Goal: Find specific page/section: Find specific page/section

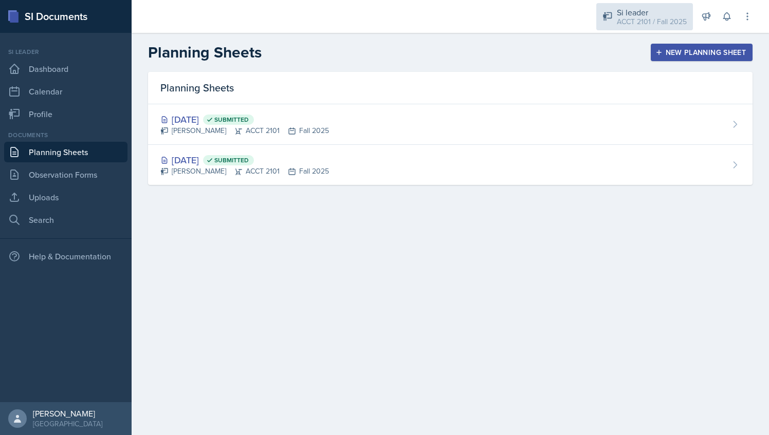
click at [639, 23] on div "ACCT 2101 / Fall 2025" at bounding box center [651, 21] width 70 height 11
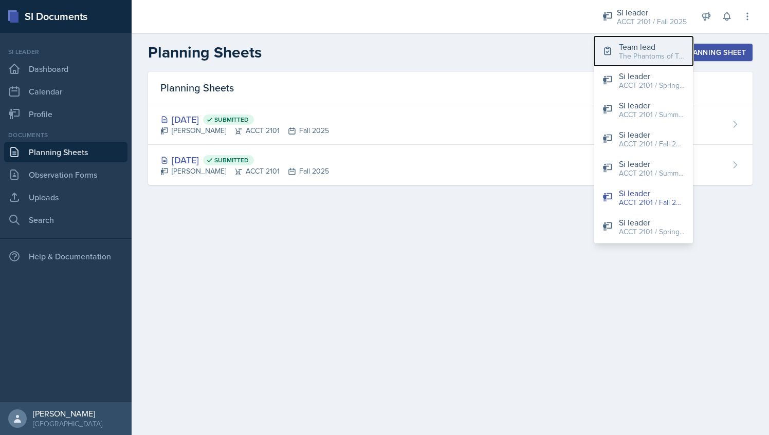
click at [630, 46] on div "Team lead" at bounding box center [652, 47] width 66 height 12
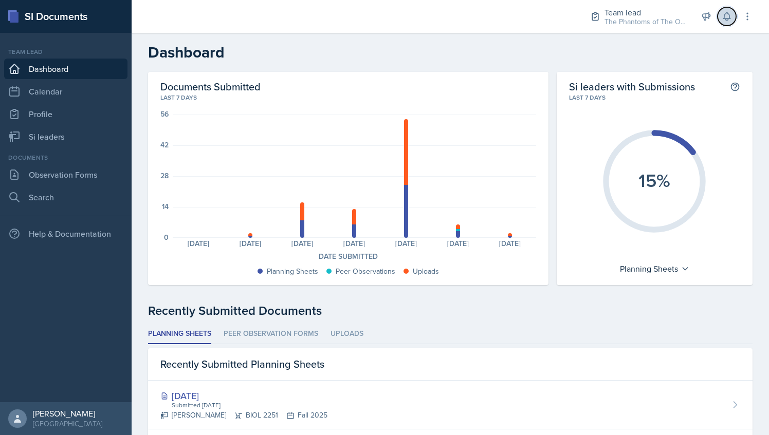
click at [727, 18] on icon at bounding box center [726, 17] width 7 height 8
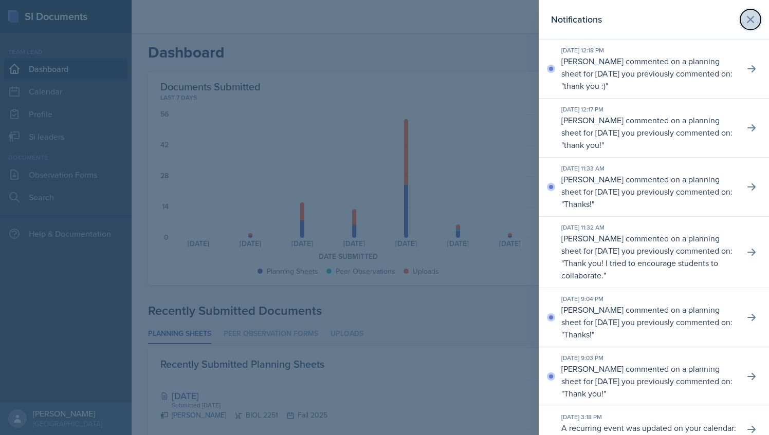
click at [744, 20] on icon at bounding box center [750, 19] width 12 height 12
